Goal: Navigation & Orientation: Go to known website

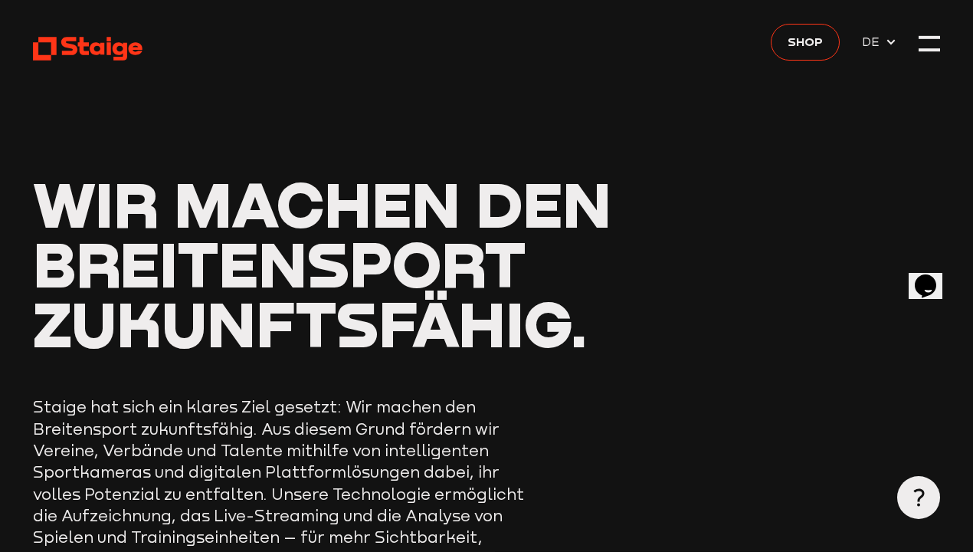
click at [143, 57] on icon at bounding box center [88, 48] width 111 height 27
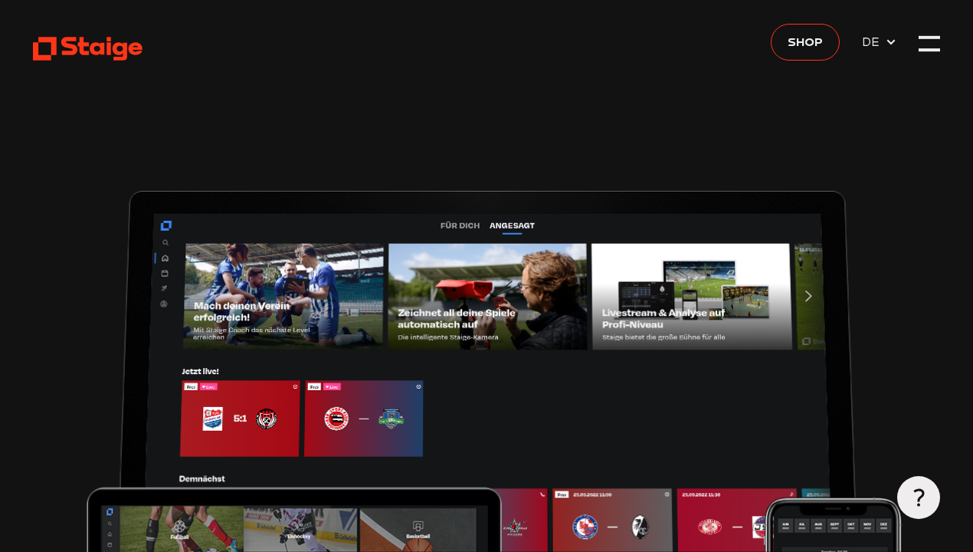
type input "0.8"
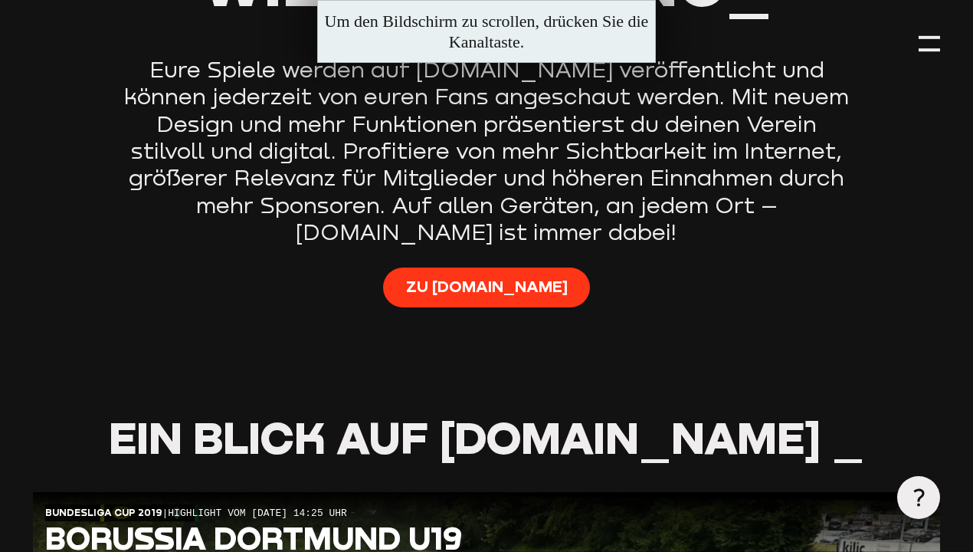
scroll to position [1104, 0]
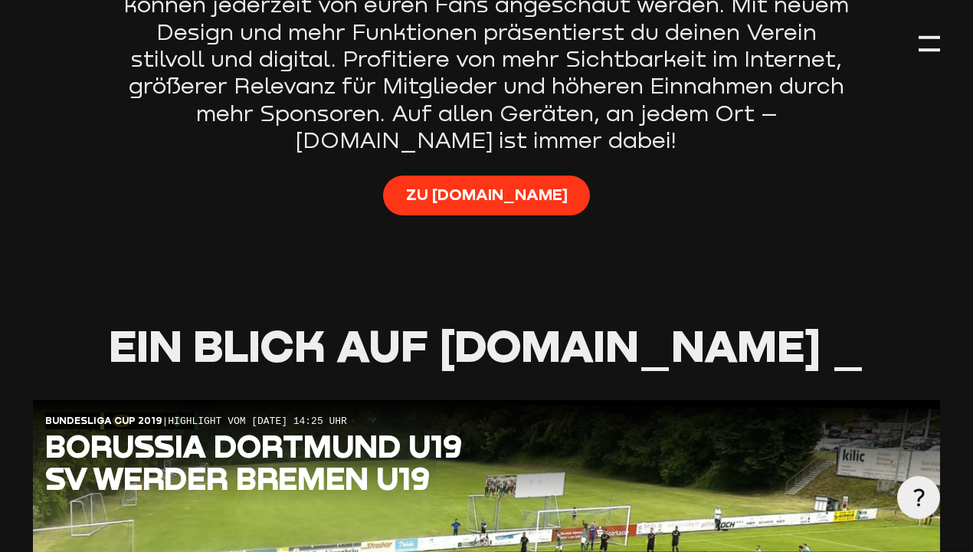
click at [479, 215] on link "Zu [DOMAIN_NAME]" at bounding box center [486, 196] width 207 height 40
